Goal: Register for event/course

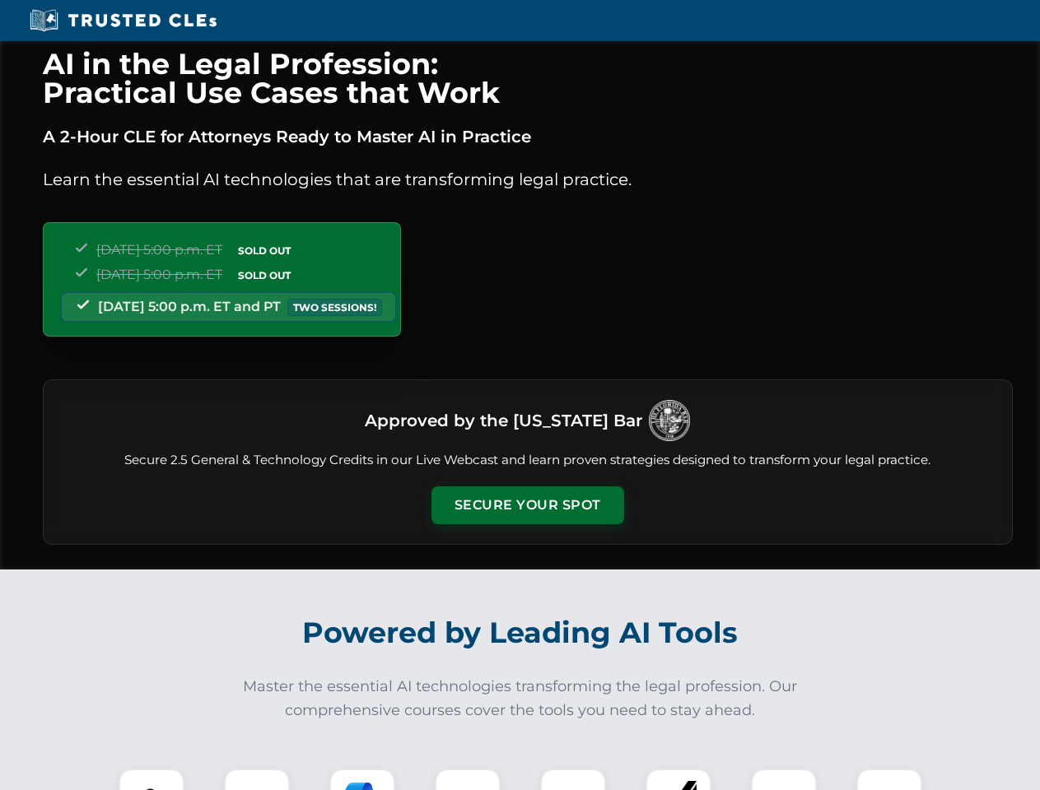
click at [527, 505] on button "Secure Your Spot" at bounding box center [527, 505] width 193 height 38
click at [151, 779] on img at bounding box center [152, 802] width 48 height 48
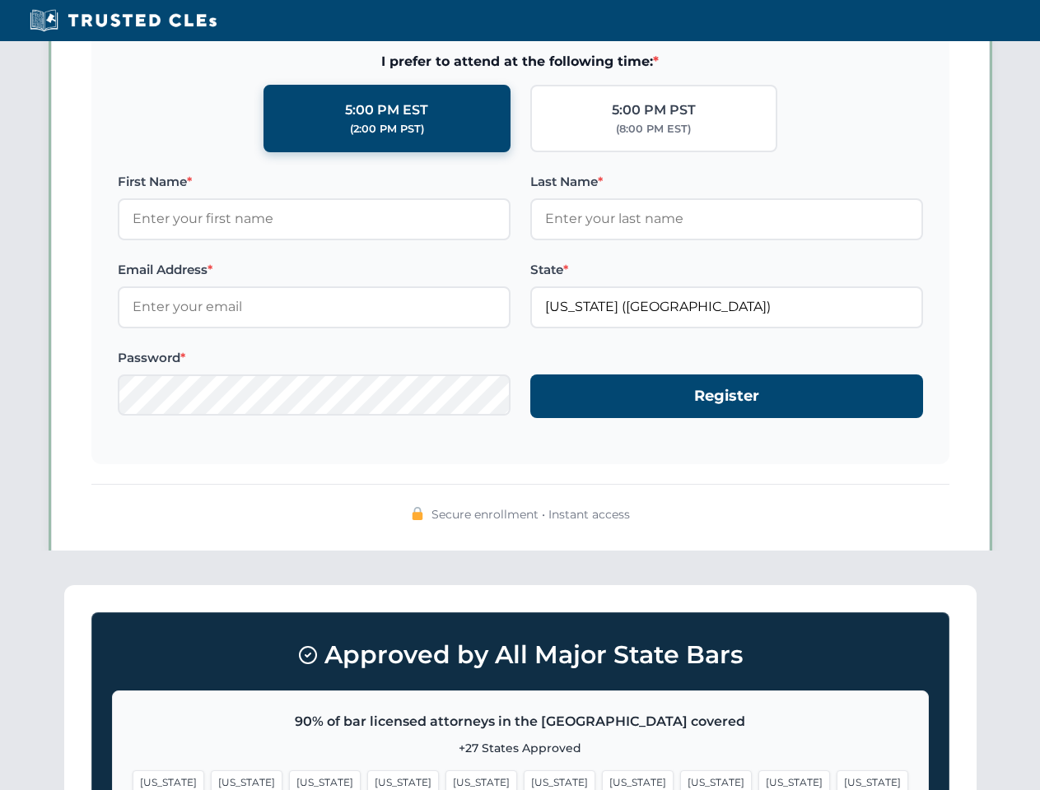
click at [758, 779] on span "[US_STATE]" at bounding box center [794, 782] width 72 height 24
